Goal: Task Accomplishment & Management: Manage account settings

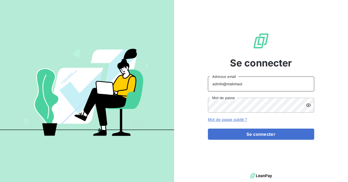
click at [249, 82] on input "admin@makinaoi" at bounding box center [261, 84] width 106 height 15
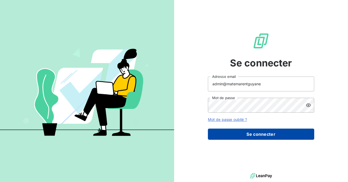
click at [246, 138] on button "Se connecter" at bounding box center [261, 134] width 106 height 11
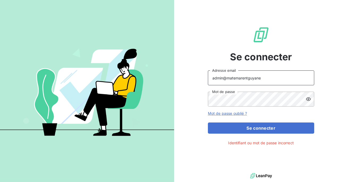
click at [276, 78] on input "admin@matemarentguyane" at bounding box center [261, 78] width 106 height 15
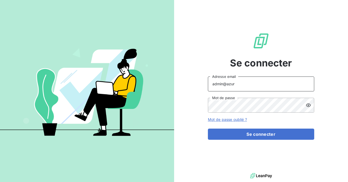
type input "admin@azurequipements"
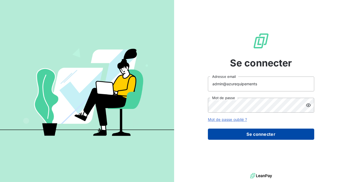
click at [250, 134] on button "Se connecter" at bounding box center [261, 134] width 106 height 11
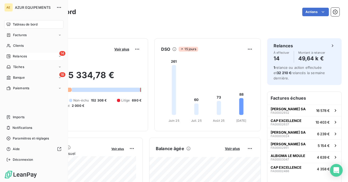
click at [17, 58] on span "Relances" at bounding box center [20, 56] width 14 height 5
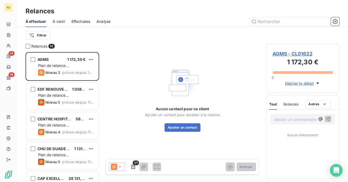
scroll to position [130, 74]
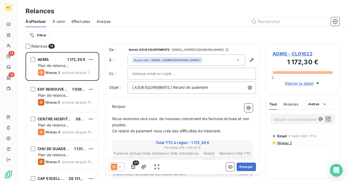
click at [83, 22] on span "Effectuées" at bounding box center [81, 21] width 19 height 5
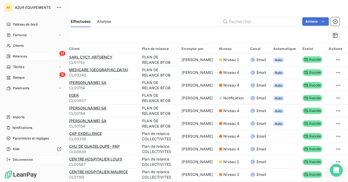
click at [16, 158] on span "Déconnexion" at bounding box center [23, 160] width 20 height 5
